Goal: Transaction & Acquisition: Purchase product/service

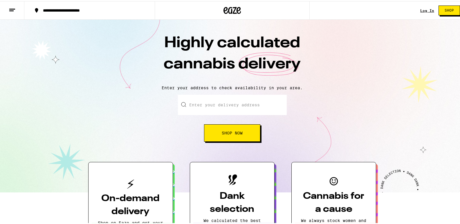
click at [247, 129] on button "Shop Now" at bounding box center [232, 131] width 56 height 17
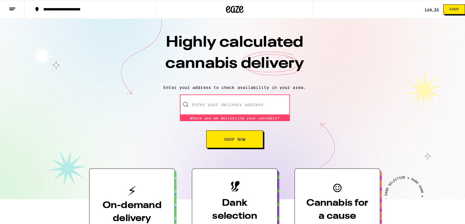
scroll to position [58, 0]
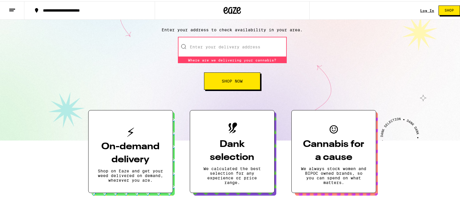
click at [214, 152] on h3 "Dank selection" at bounding box center [233, 150] width 66 height 26
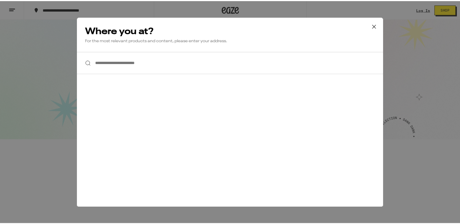
scroll to position [0, 0]
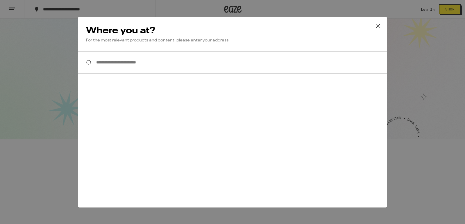
click at [376, 26] on icon at bounding box center [377, 25] width 9 height 9
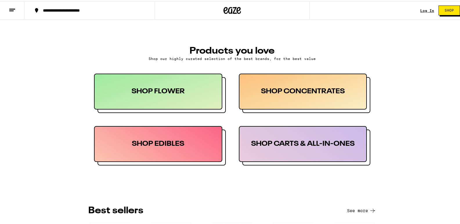
scroll to position [232, 0]
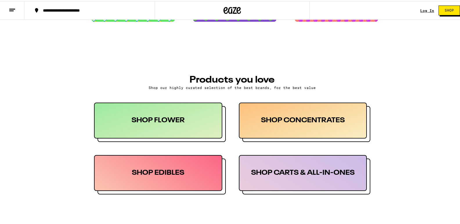
click at [167, 124] on div "SHOP FLOWER" at bounding box center [158, 120] width 128 height 36
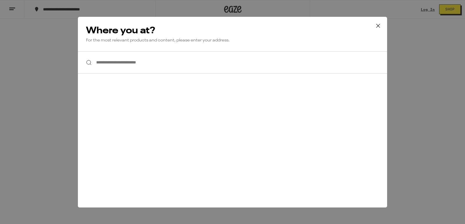
click at [127, 62] on input "**********" at bounding box center [232, 62] width 309 height 22
click at [379, 28] on icon at bounding box center [377, 25] width 9 height 9
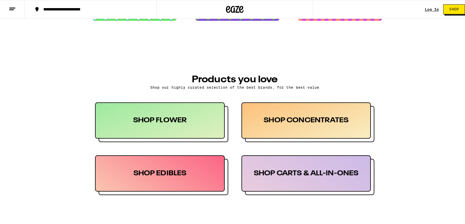
scroll to position [261, 0]
